Goal: Task Accomplishment & Management: Use online tool/utility

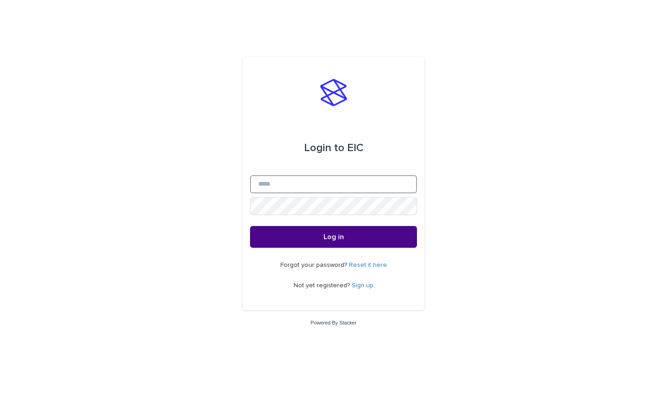
click at [289, 188] on input "Email" at bounding box center [333, 184] width 167 height 18
type input "**********"
click at [334, 237] on button "Log in" at bounding box center [333, 237] width 167 height 22
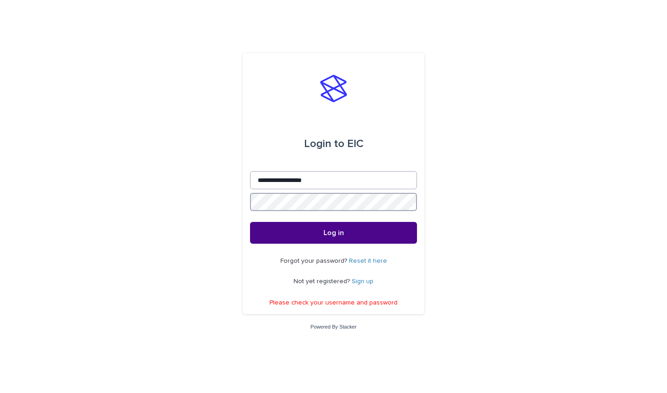
click at [334, 234] on button "Log in" at bounding box center [333, 233] width 167 height 22
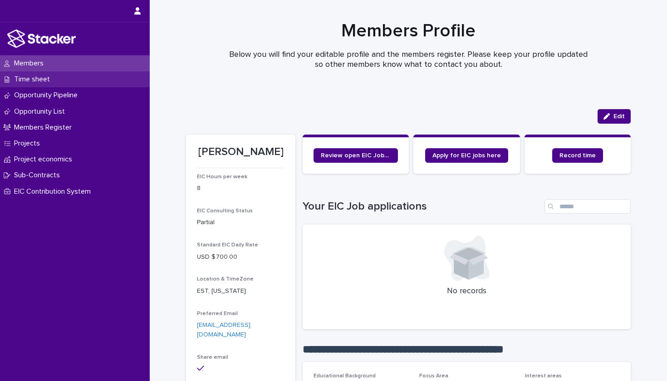
click at [33, 79] on p "Time sheet" at bounding box center [33, 79] width 47 height 9
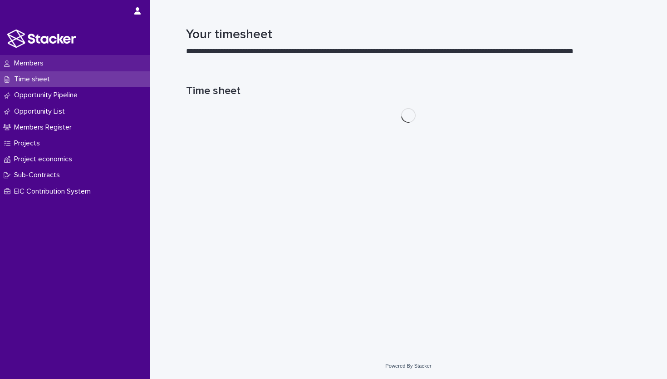
click at [36, 65] on p "Members" at bounding box center [30, 63] width 40 height 9
